Goal: Book appointment/travel/reservation

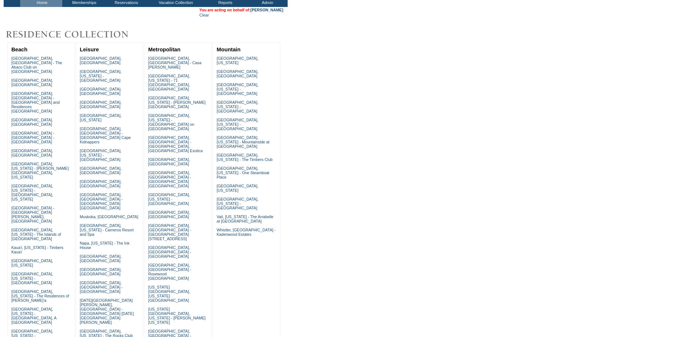
scroll to position [98, 0]
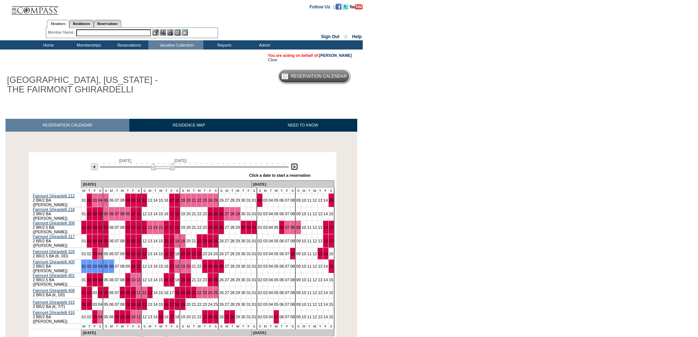
click at [295, 168] on img at bounding box center [294, 166] width 7 height 7
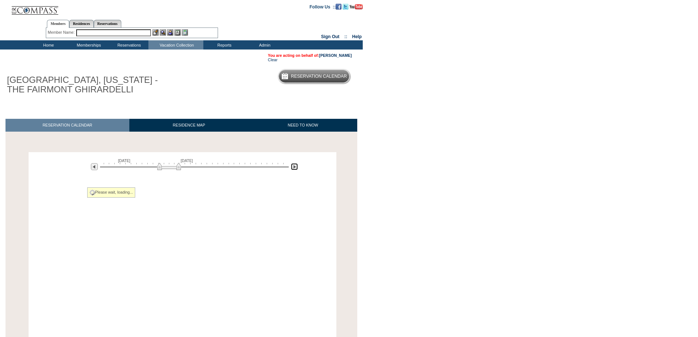
click at [295, 168] on img at bounding box center [294, 166] width 7 height 7
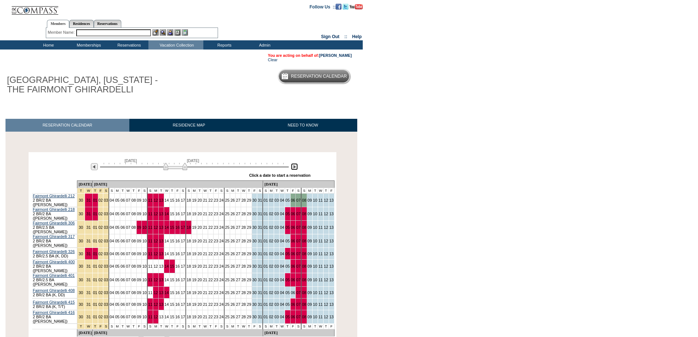
click at [295, 168] on img at bounding box center [294, 166] width 7 height 7
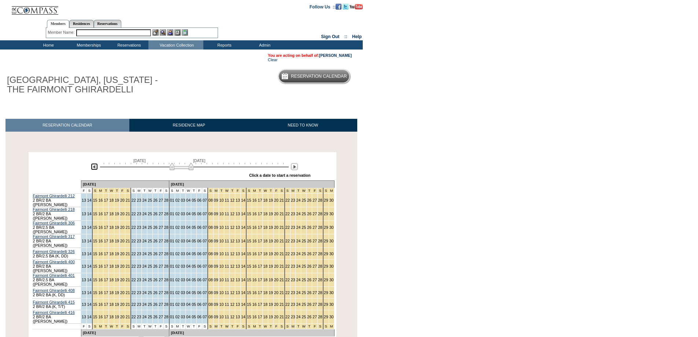
click at [92, 169] on img at bounding box center [94, 166] width 7 height 7
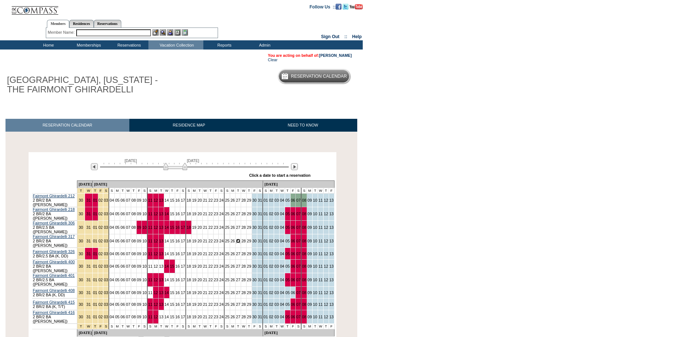
click at [236, 238] on link "27" at bounding box center [238, 240] width 4 height 4
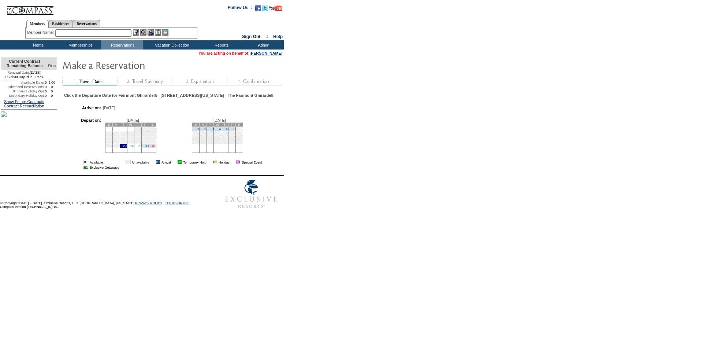
click at [156, 148] on link "31" at bounding box center [154, 146] width 4 height 4
